Goal: Task Accomplishment & Management: Manage account settings

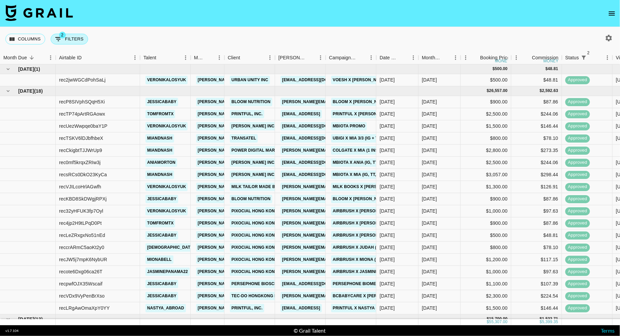
click at [73, 41] on button "2 Filters" at bounding box center [69, 39] width 37 height 11
select select "status"
select select "isNotAnyOf"
select select "status"
select select "approved"
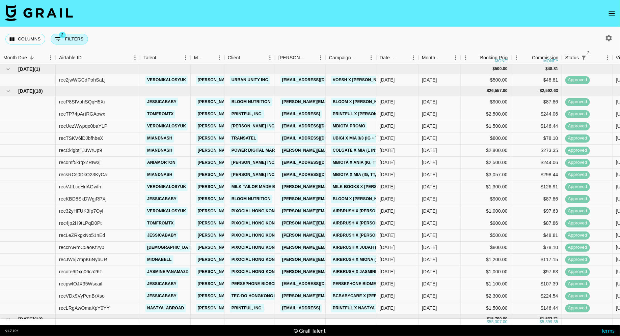
select select "talentName"
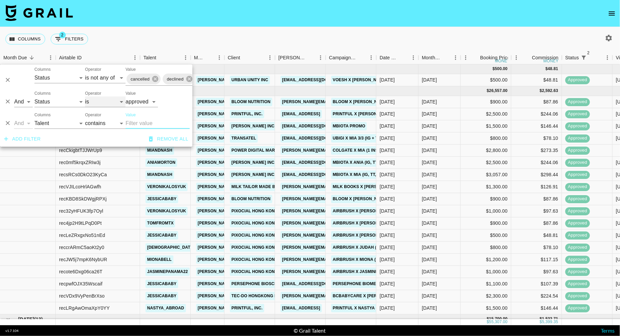
click at [103, 104] on select "is is not is any of is not any of" at bounding box center [105, 102] width 40 height 11
select select "not"
click at [85, 97] on select "is is not is any of is not any of" at bounding box center [105, 102] width 40 height 11
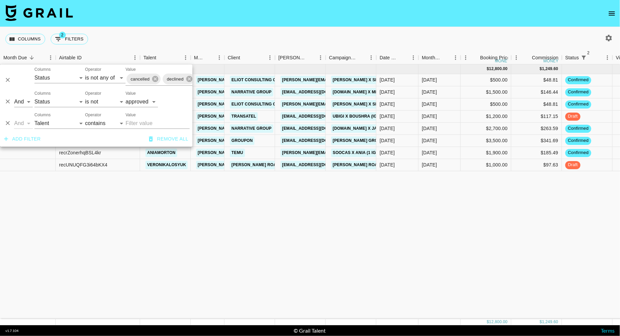
click at [262, 41] on div "Columns 2 Filters + Booking" at bounding box center [310, 39] width 620 height 24
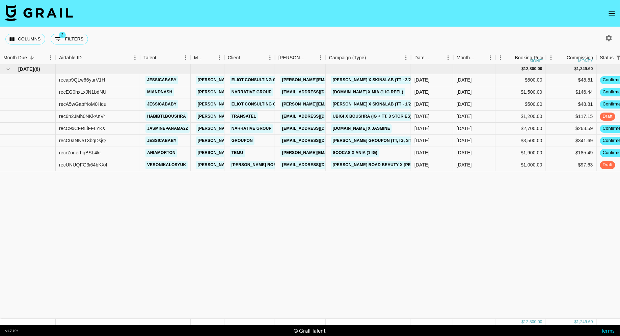
drag, startPoint x: 377, startPoint y: 55, endPoint x: 428, endPoint y: 53, distance: 51.0
click at [428, 53] on div "Month Due Airtable ID Talent Manager Client [PERSON_NAME] Campaign (Type) Date …" at bounding box center [539, 57] width 1079 height 13
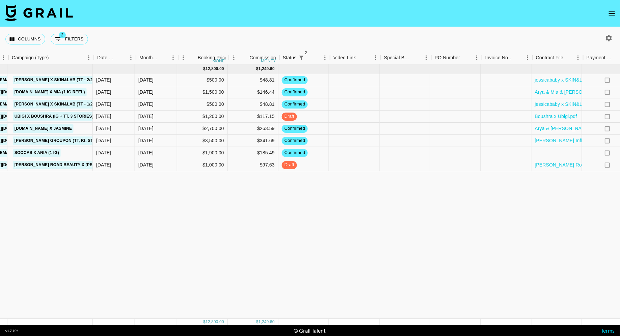
scroll to position [0, 319]
click at [350, 106] on div at bounding box center [353, 105] width 51 height 12
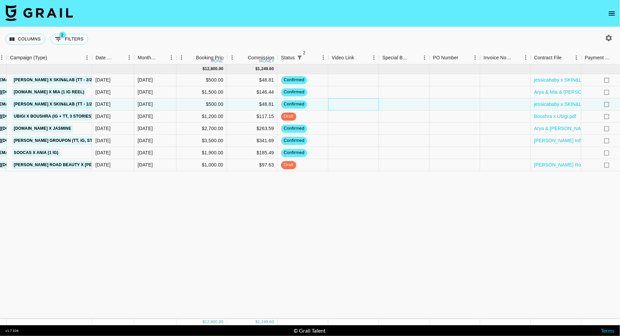
click at [350, 106] on div at bounding box center [353, 105] width 51 height 12
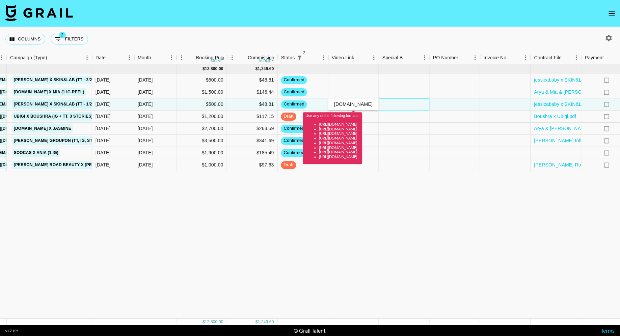
click at [404, 103] on div at bounding box center [404, 105] width 51 height 12
click at [358, 106] on input "[URL][DOMAIN_NAME]" at bounding box center [354, 104] width 50 height 5
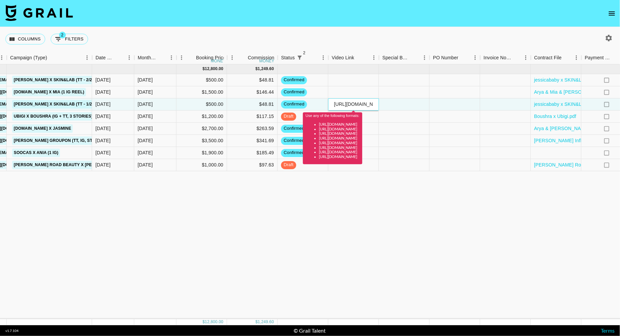
click at [334, 106] on input "[URL][DOMAIN_NAME]" at bounding box center [354, 104] width 50 height 5
click at [354, 103] on input "[URL][DOMAIN_NAME]" at bounding box center [354, 104] width 50 height 5
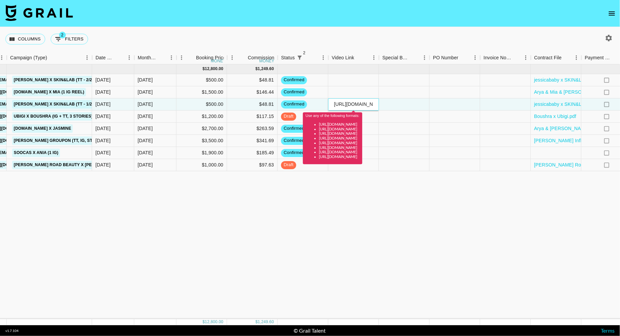
paste input "[DOMAIN_NAME][URL]"
type input "[DOMAIN_NAME][URL]"
click at [417, 103] on div at bounding box center [404, 105] width 51 height 12
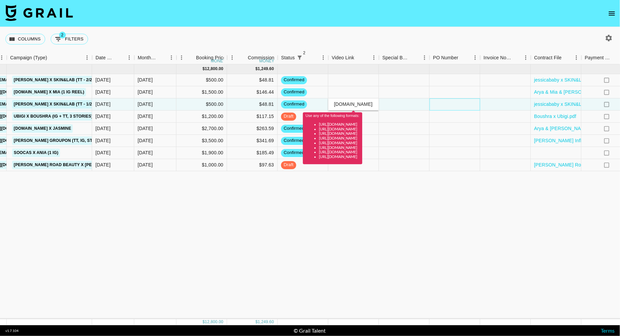
click at [447, 105] on div at bounding box center [455, 105] width 51 height 12
click at [388, 103] on div at bounding box center [404, 105] width 51 height 12
click at [361, 92] on div at bounding box center [353, 92] width 51 height 12
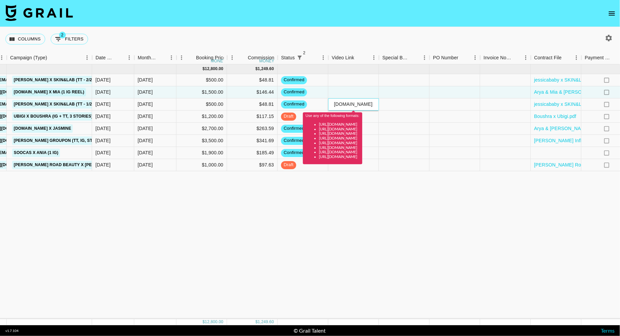
click at [362, 103] on input "[DOMAIN_NAME][URL]" at bounding box center [354, 104] width 50 height 5
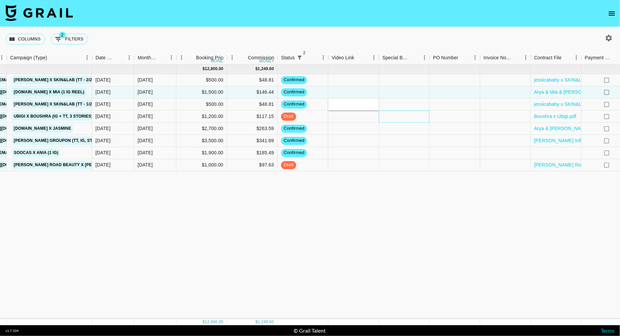
click at [398, 112] on div at bounding box center [404, 117] width 51 height 12
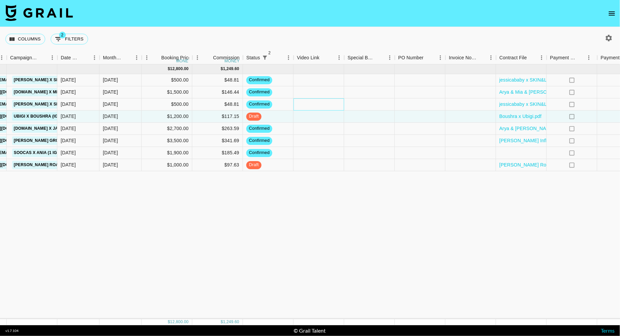
click at [331, 103] on div at bounding box center [319, 105] width 51 height 12
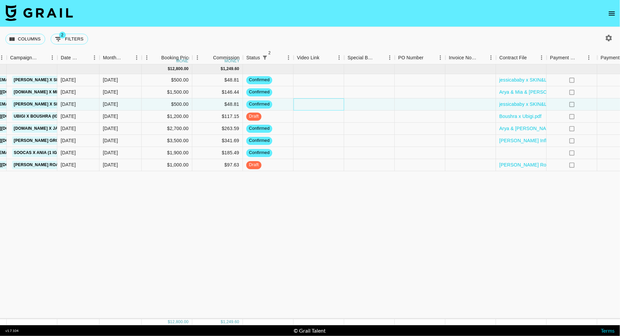
click at [324, 104] on div at bounding box center [319, 105] width 51 height 12
click at [376, 105] on div at bounding box center [369, 105] width 51 height 12
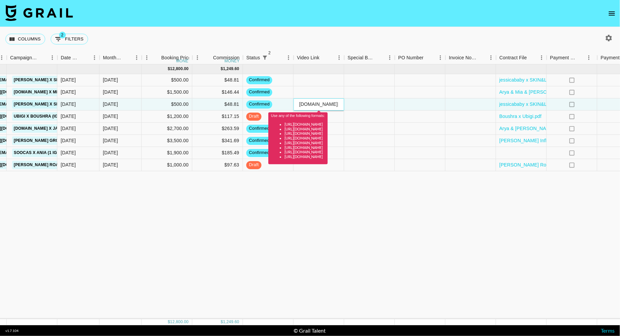
click at [337, 105] on input "[DOMAIN_NAME][URL]" at bounding box center [319, 104] width 50 height 5
paste input "[URL][DOMAIN_NAME]"
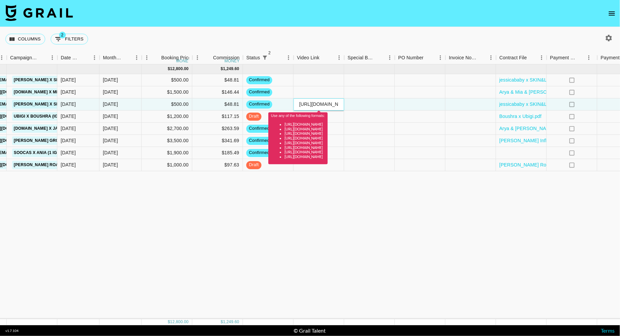
scroll to position [0, 105]
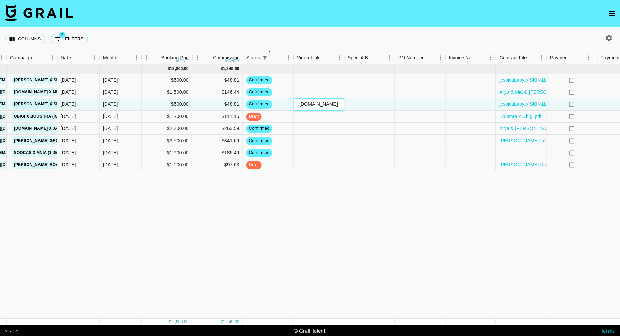
type input "[URL][DOMAIN_NAME]"
click at [377, 105] on div at bounding box center [369, 105] width 51 height 12
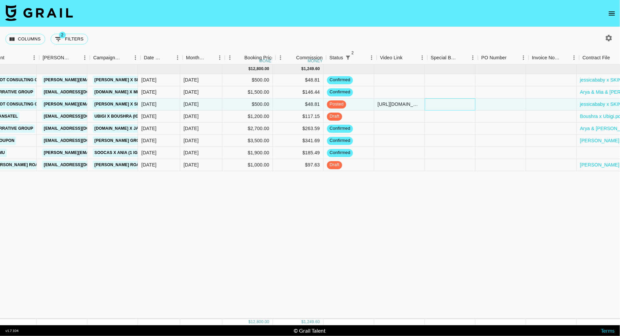
scroll to position [0, 236]
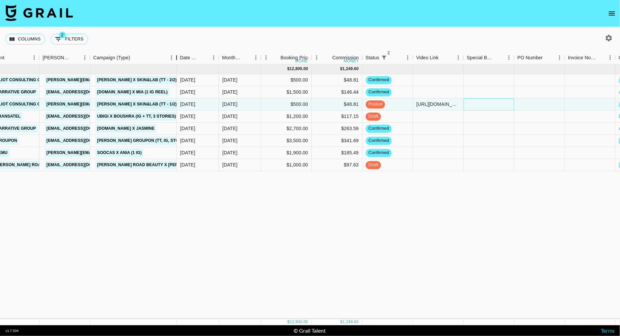
drag, startPoint x: 139, startPoint y: 55, endPoint x: 175, endPoint y: 53, distance: 36.2
click at [175, 53] on div "Campaign (Type)" at bounding box center [176, 57] width 8 height 13
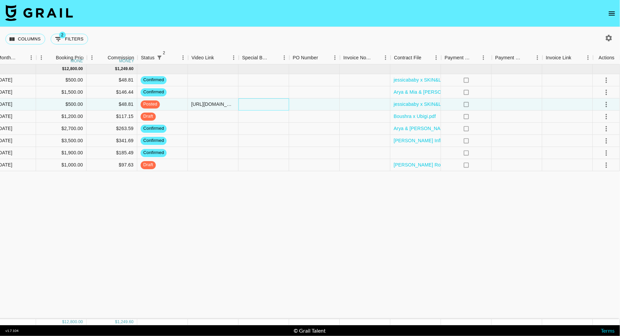
scroll to position [0, 424]
click at [607, 105] on icon "select merge strategy" at bounding box center [607, 105] width 8 height 8
click at [594, 168] on div "Approve" at bounding box center [592, 167] width 21 height 8
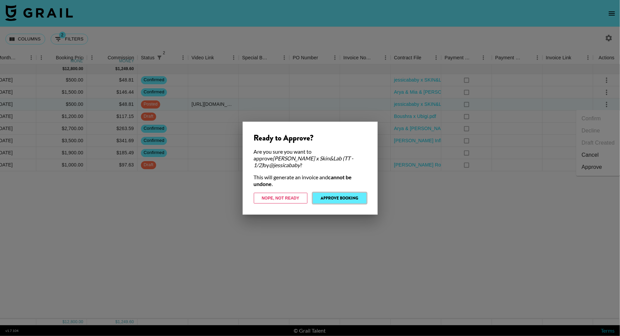
click at [349, 195] on button "Approve Booking" at bounding box center [340, 198] width 54 height 11
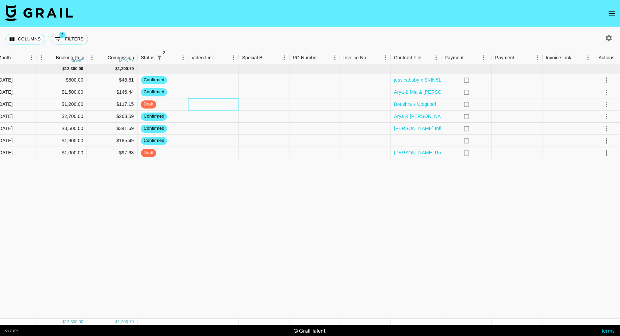
click at [215, 104] on div at bounding box center [213, 105] width 51 height 12
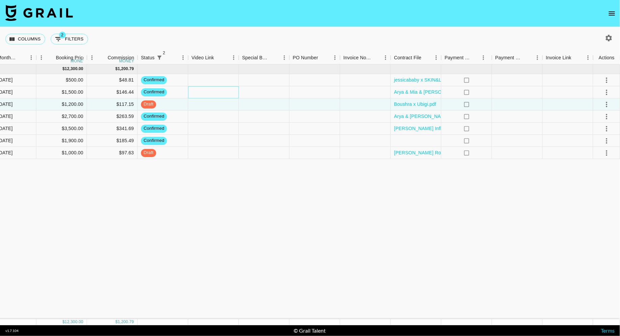
click at [211, 89] on div at bounding box center [213, 92] width 51 height 12
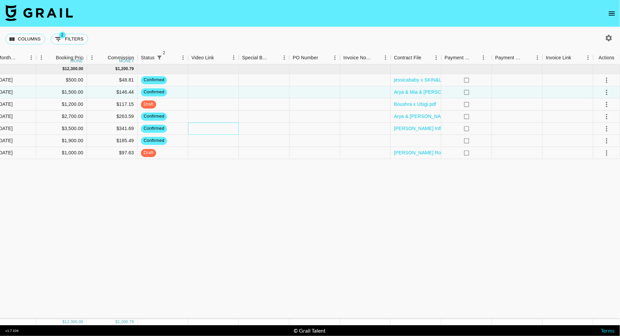
click at [212, 129] on div at bounding box center [213, 129] width 51 height 12
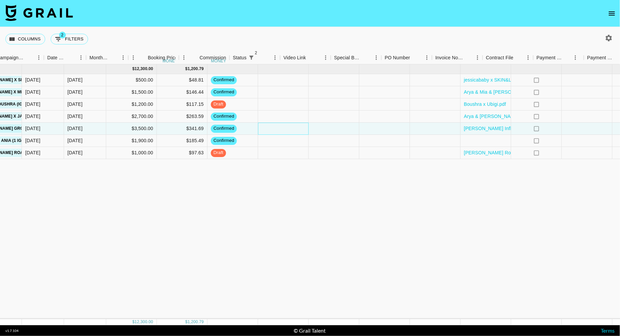
scroll to position [0, 279]
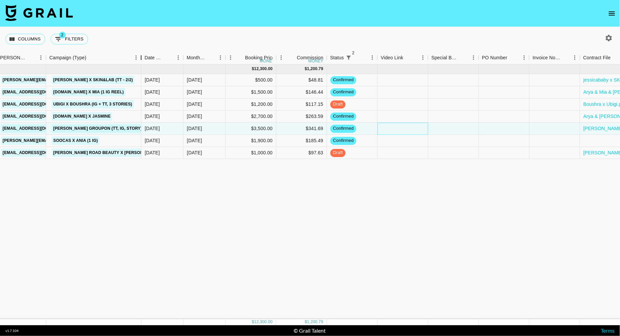
drag, startPoint x: 97, startPoint y: 56, endPoint x: 141, endPoint y: 55, distance: 44.5
click at [141, 55] on div "Campaign (Type)" at bounding box center [141, 57] width 8 height 13
click at [75, 40] on button "2 Filters" at bounding box center [69, 39] width 37 height 11
select select "status"
select select "isNotAnyOf"
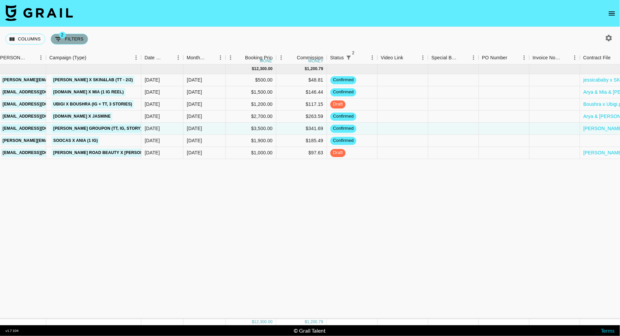
select select "status"
select select "not"
select select "approved"
select select "talentName"
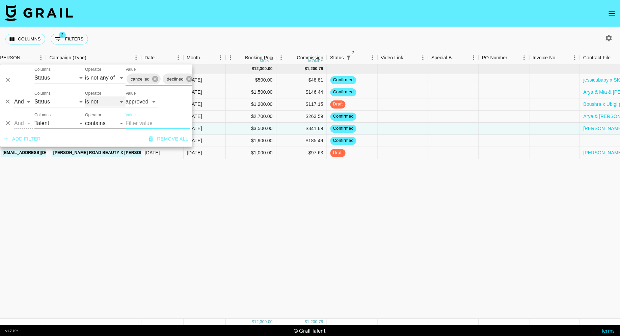
click at [106, 103] on select "is is not is any of is not any of" at bounding box center [105, 102] width 40 height 11
select select "is"
click at [85, 97] on select "is is not is any of is not any of" at bounding box center [105, 102] width 40 height 11
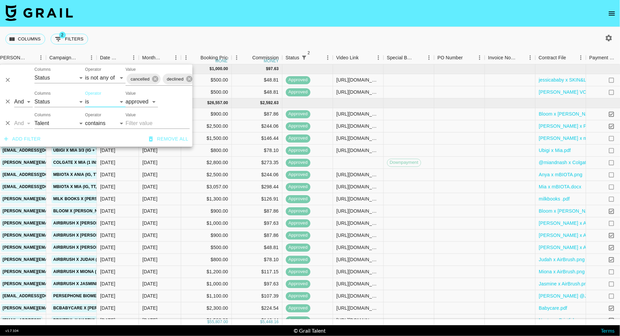
click at [268, 38] on div "Columns 2 Filters + Booking" at bounding box center [310, 39] width 620 height 24
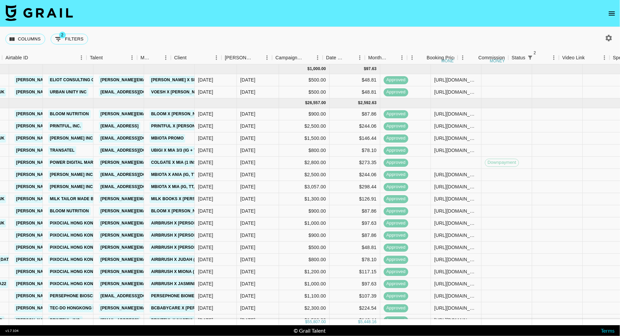
scroll to position [0, 53]
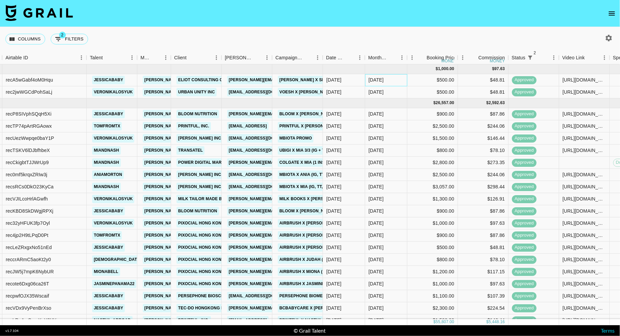
click at [388, 83] on div "[DATE]" at bounding box center [386, 80] width 42 height 12
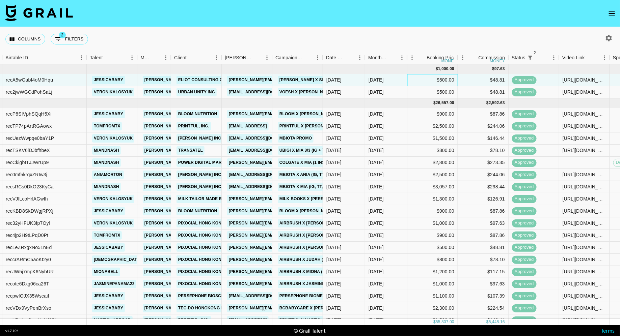
click at [421, 82] on div "$500.00" at bounding box center [432, 80] width 51 height 12
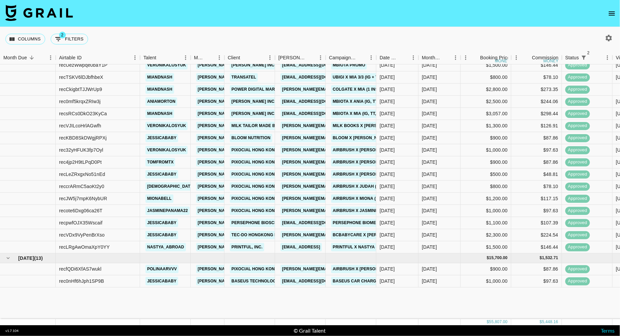
scroll to position [0, 0]
